Goal: Complete application form: Complete application form

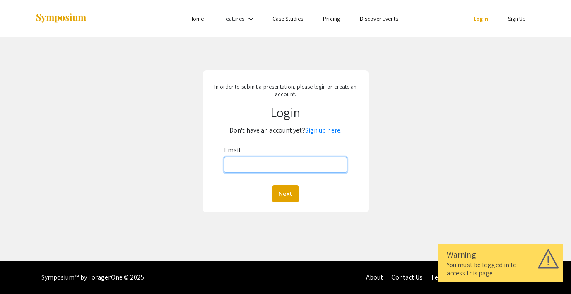
click at [282, 159] on input "Email:" at bounding box center [285, 165] width 123 height 16
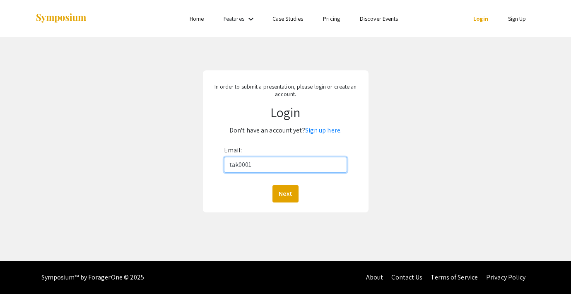
type input "[EMAIL_ADDRESS][DOMAIN_NAME]"
click at [269, 202] on div "Next" at bounding box center [285, 193] width 123 height 17
click at [289, 202] on button "Next" at bounding box center [286, 193] width 26 height 17
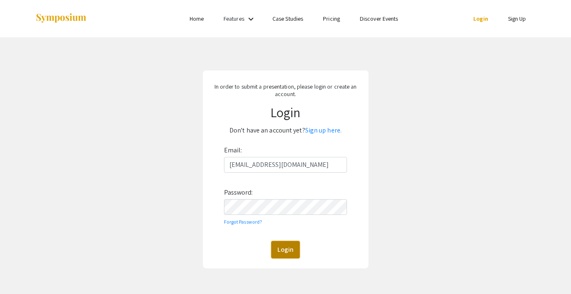
click at [293, 249] on button "Login" at bounding box center [285, 249] width 29 height 17
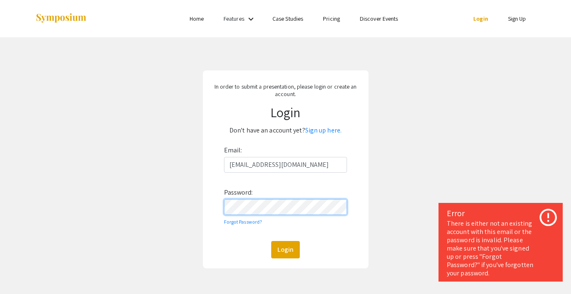
click at [179, 210] on div "In order to submit a presentation, please login or create an account. Login Don…" at bounding box center [286, 169] width 584 height 264
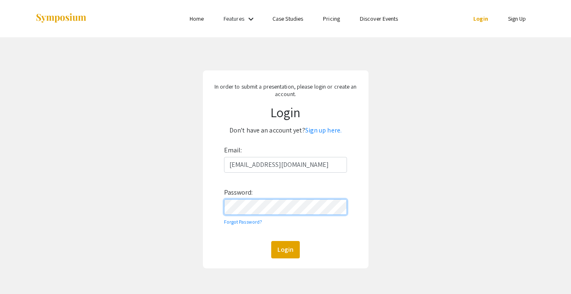
click at [271, 241] on button "Login" at bounding box center [285, 249] width 29 height 17
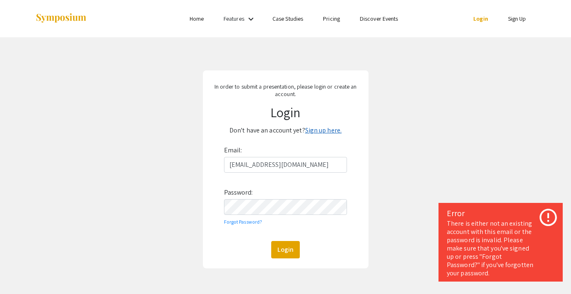
click at [334, 133] on link "Sign up here." at bounding box center [323, 130] width 36 height 9
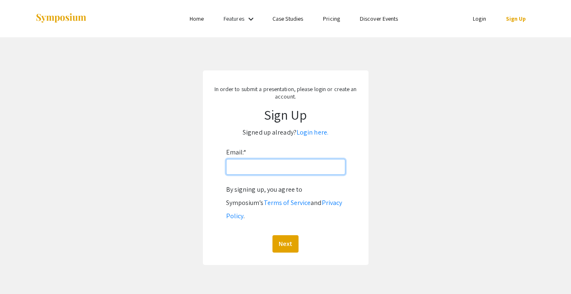
click at [308, 164] on input "Email: *" at bounding box center [285, 167] width 119 height 16
type input "[EMAIL_ADDRESS][DOMAIN_NAME]"
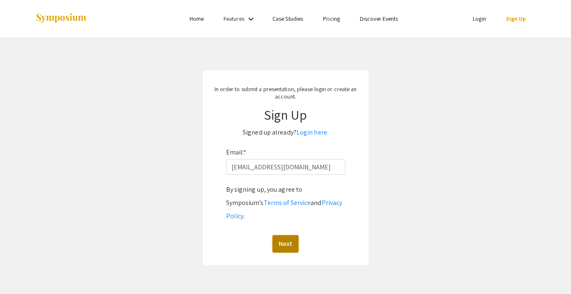
click at [285, 235] on button "Next" at bounding box center [286, 243] width 26 height 17
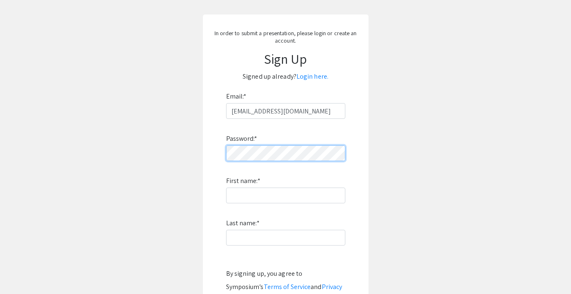
scroll to position [72, 0]
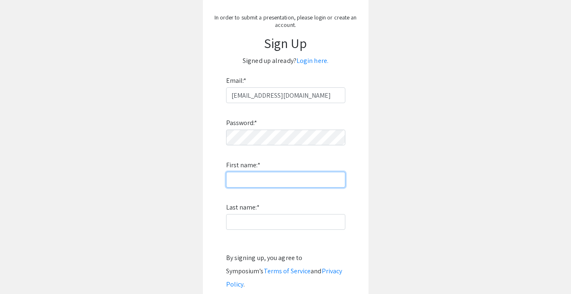
click at [267, 185] on input "First name: *" at bounding box center [285, 180] width 119 height 16
type input "Torren"
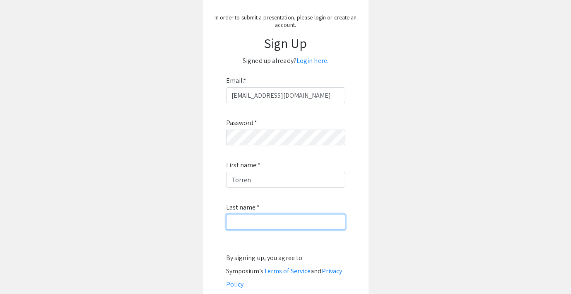
type input "Kalaskey"
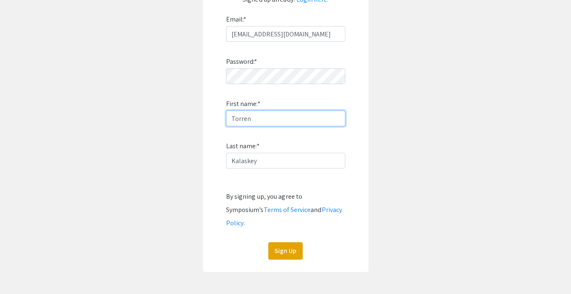
scroll to position [135, 0]
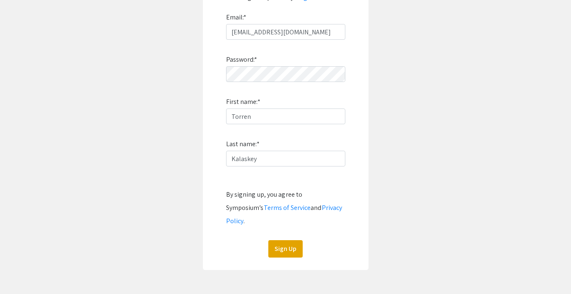
click at [276, 224] on div "Password: * First name: * [PERSON_NAME] Last name: * [PERSON_NAME] By signing u…" at bounding box center [285, 149] width 119 height 218
click at [276, 240] on button "Sign Up" at bounding box center [285, 248] width 34 height 17
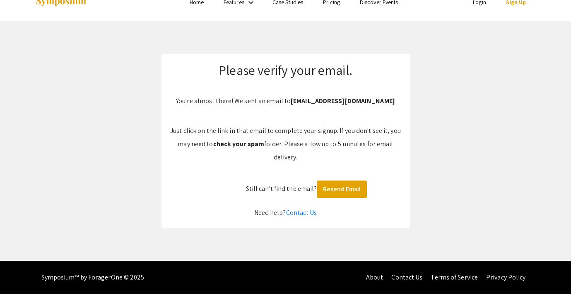
scroll to position [0, 0]
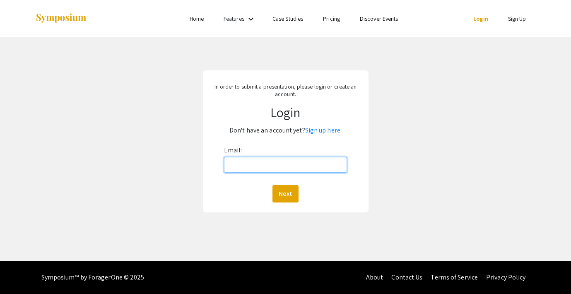
click at [271, 167] on input "Email:" at bounding box center [285, 165] width 123 height 16
type input "[EMAIL_ADDRESS][DOMAIN_NAME]"
click at [285, 189] on button "Next" at bounding box center [286, 193] width 26 height 17
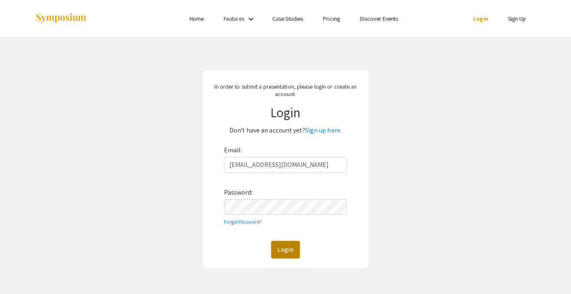
click at [281, 247] on button "Login" at bounding box center [285, 249] width 29 height 17
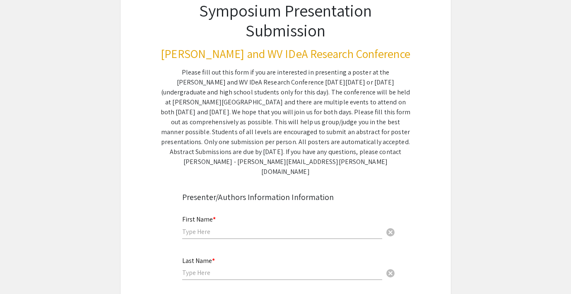
scroll to position [65, 0]
drag, startPoint x: 381, startPoint y: 135, endPoint x: 312, endPoint y: 135, distance: 69.2
click at [312, 135] on div "Please fill out this form if you are interested in presenting a poster at the […" at bounding box center [286, 122] width 250 height 109
click at [198, 137] on div "Please fill out this form if you are interested in presenting a poster at the V…" at bounding box center [286, 122] width 250 height 109
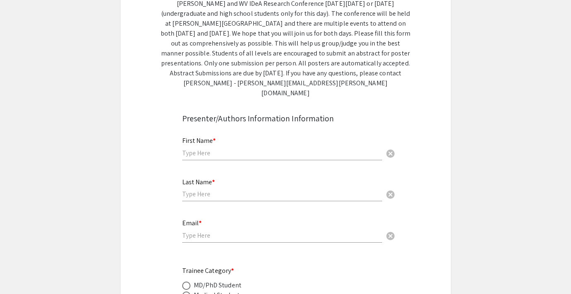
scroll to position [183, 0]
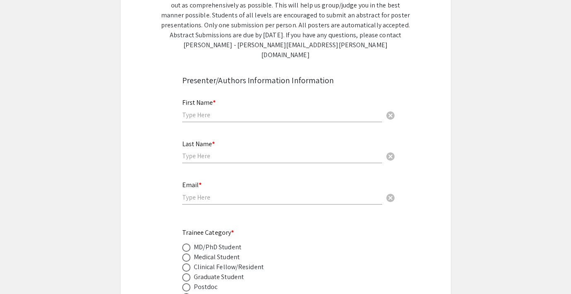
click at [239, 111] on input "text" at bounding box center [282, 115] width 200 height 9
type input "Torren"
type input "Kalaskey"
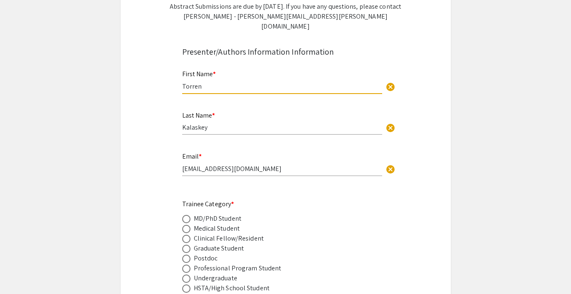
scroll to position [220, 0]
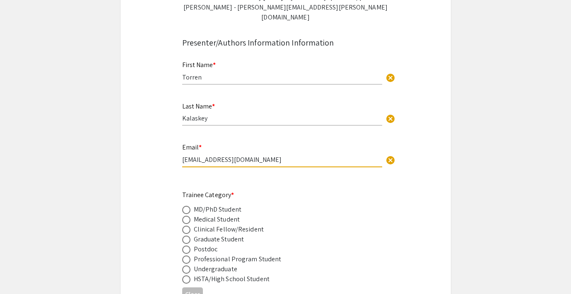
drag, startPoint x: 259, startPoint y: 148, endPoint x: 139, endPoint y: 150, distance: 120.5
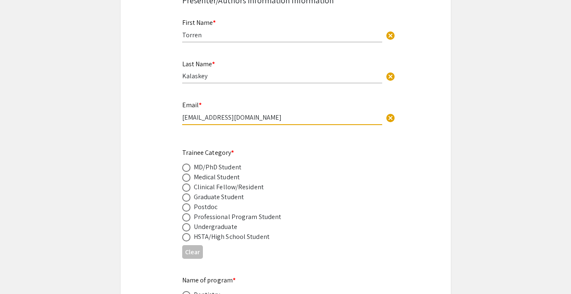
scroll to position [270, 0]
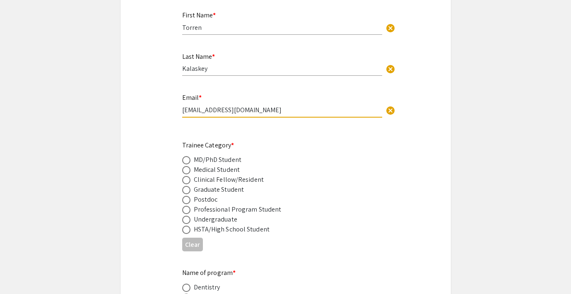
type input "[EMAIL_ADDRESS][DOMAIN_NAME]"
click at [191, 166] on label at bounding box center [188, 170] width 12 height 8
click at [191, 166] on input "radio" at bounding box center [186, 170] width 8 height 8
radio input "true"
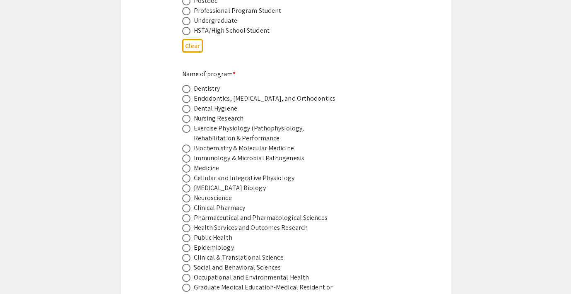
scroll to position [469, 0]
click at [188, 164] on span at bounding box center [186, 168] width 8 height 8
click at [188, 164] on input "radio" at bounding box center [186, 168] width 8 height 8
radio input "true"
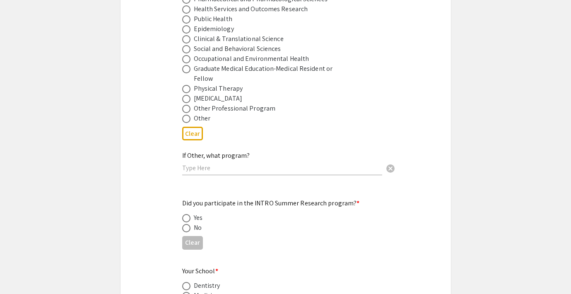
scroll to position [735, 0]
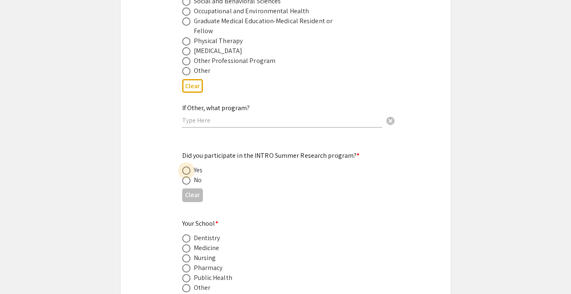
click at [184, 167] on span at bounding box center [186, 171] width 8 height 8
click at [184, 167] on input "radio" at bounding box center [186, 171] width 8 height 8
radio input "true"
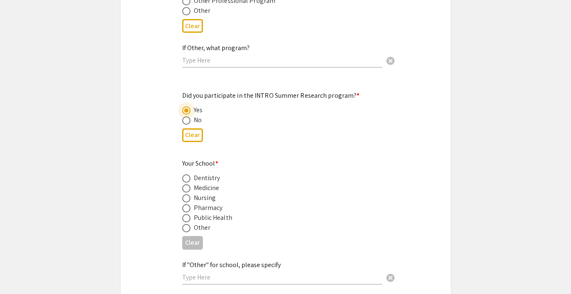
scroll to position [830, 0]
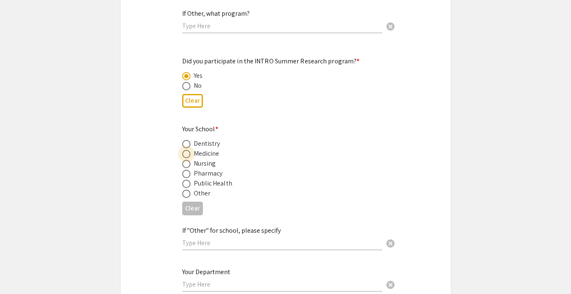
click at [187, 150] on span at bounding box center [186, 154] width 8 height 8
click at [187, 150] on input "radio" at bounding box center [186, 154] width 8 height 8
radio input "true"
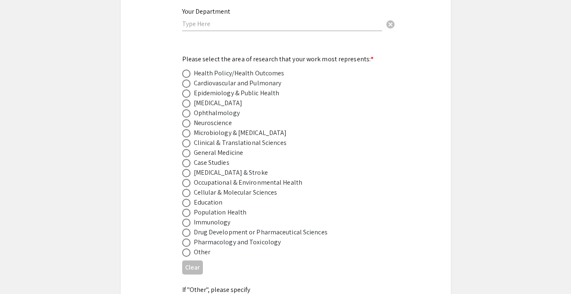
scroll to position [1093, 0]
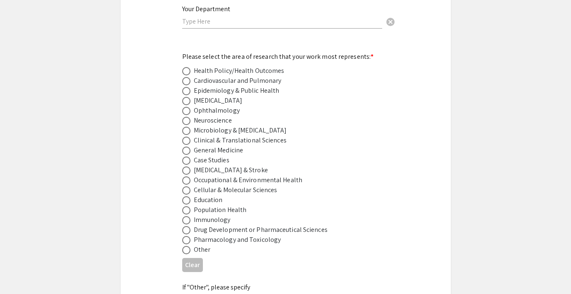
click at [188, 206] on span at bounding box center [186, 210] width 8 height 8
click at [188, 206] on input "radio" at bounding box center [186, 210] width 8 height 8
radio input "true"
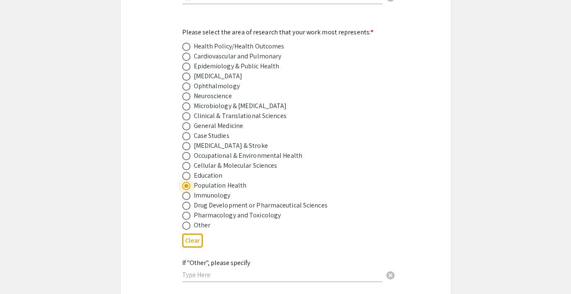
scroll to position [1117, 0]
click at [177, 39] on div "Symposium Presentation Submission Van Liere and WV IDeA Research Conference Ple…" at bounding box center [285, 71] width 331 height 2285
click at [186, 43] on span at bounding box center [186, 47] width 8 height 8
click at [186, 43] on input "radio" at bounding box center [186, 47] width 8 height 8
radio input "true"
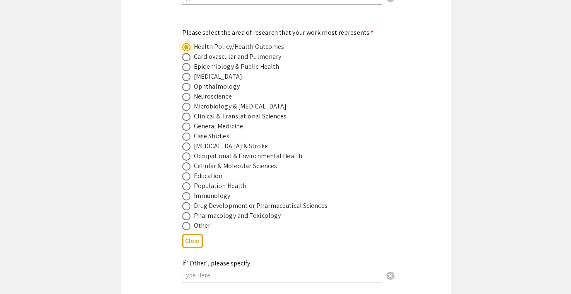
click at [185, 183] on span at bounding box center [186, 186] width 8 height 8
click at [185, 183] on input "radio" at bounding box center [186, 186] width 8 height 8
radio input "true"
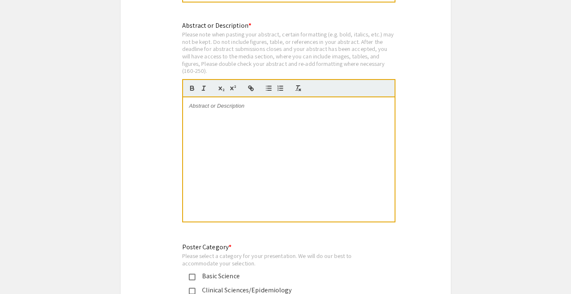
scroll to position [1706, 0]
